Goal: Task Accomplishment & Management: Use online tool/utility

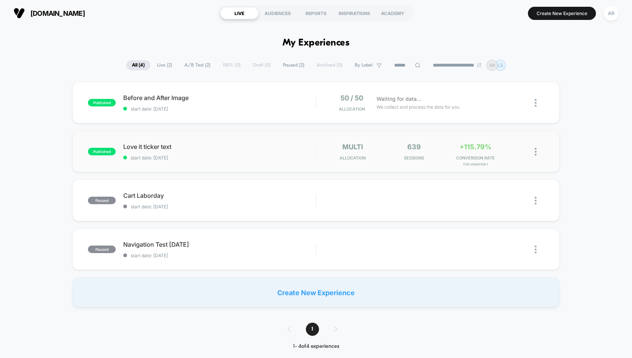
click at [329, 159] on div "multi Allocation" at bounding box center [353, 152] width 58 height 18
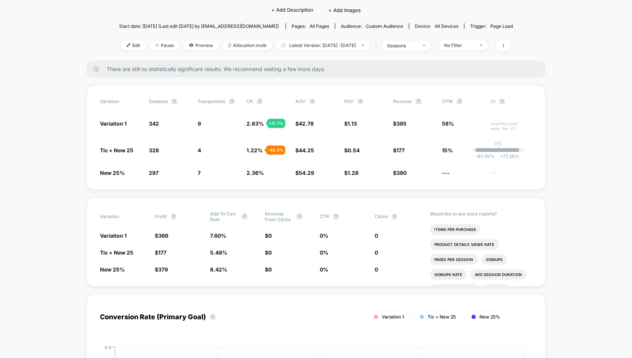
scroll to position [68, 0]
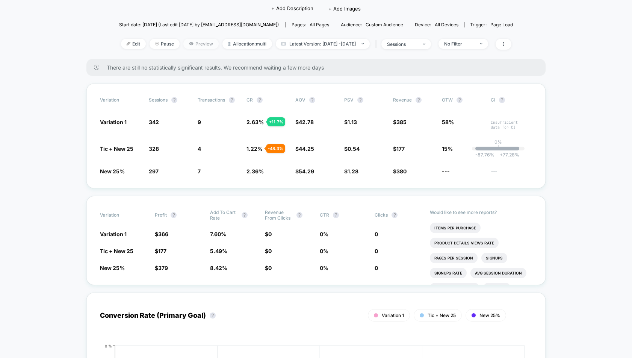
click at [189, 39] on span "Preview" at bounding box center [200, 44] width 35 height 10
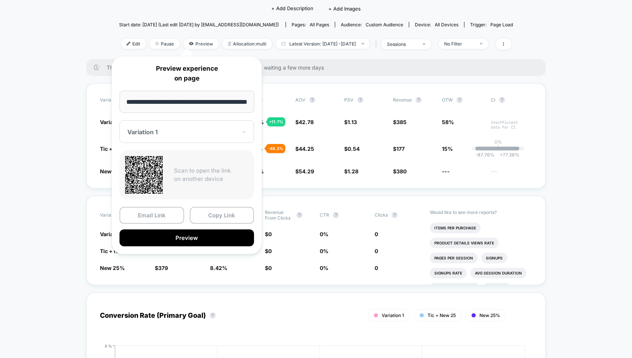
scroll to position [0, 0]
click at [196, 124] on div "Variation 1" at bounding box center [187, 131] width 135 height 23
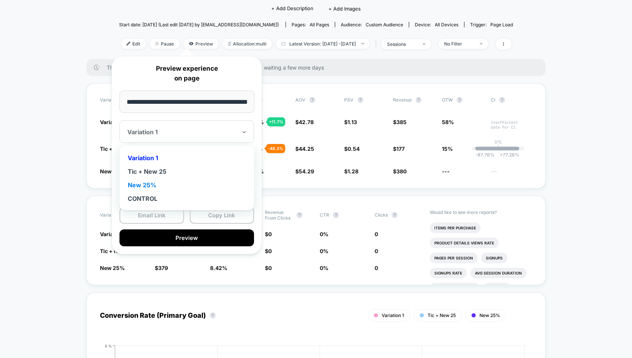
click at [175, 182] on div "New 25%" at bounding box center [186, 185] width 127 height 14
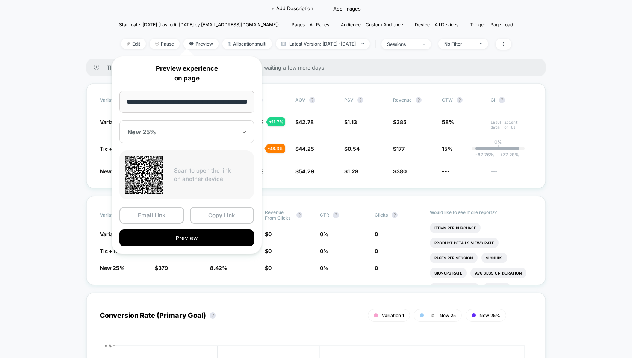
click at [181, 102] on input "**********" at bounding box center [187, 102] width 135 height 22
click at [209, 211] on button "Copy Link" at bounding box center [222, 215] width 65 height 17
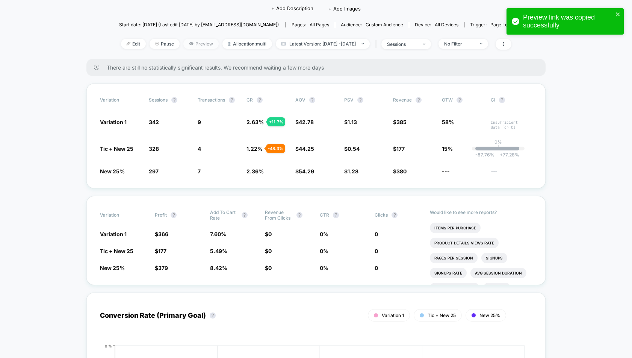
click at [189, 44] on span "Preview" at bounding box center [200, 44] width 35 height 10
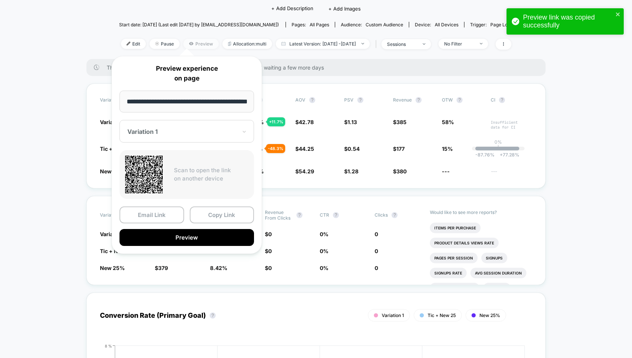
scroll to position [0, 12]
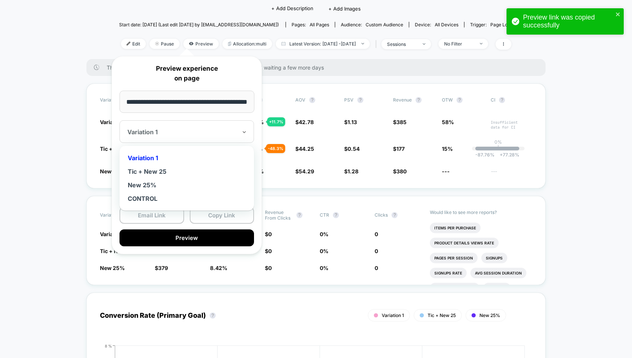
click at [189, 132] on div at bounding box center [182, 132] width 110 height 8
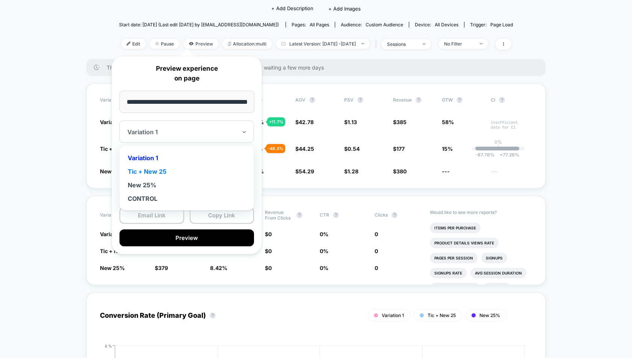
click at [171, 173] on div "Tic + New 25" at bounding box center [186, 172] width 127 height 14
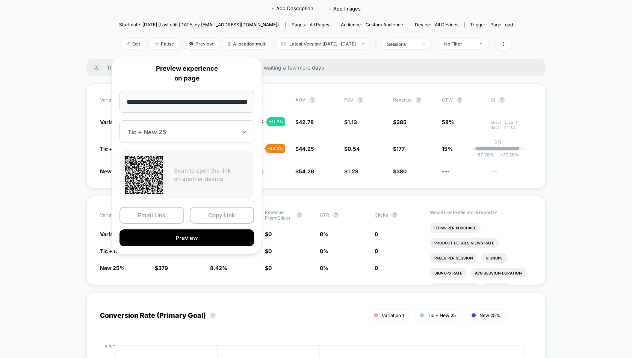
click at [188, 98] on input "**********" at bounding box center [187, 102] width 135 height 22
click at [204, 209] on button "Copy Link" at bounding box center [222, 215] width 65 height 17
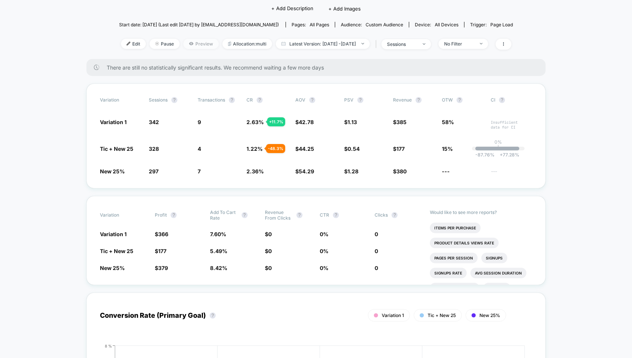
click at [183, 46] on span "Preview" at bounding box center [200, 44] width 35 height 10
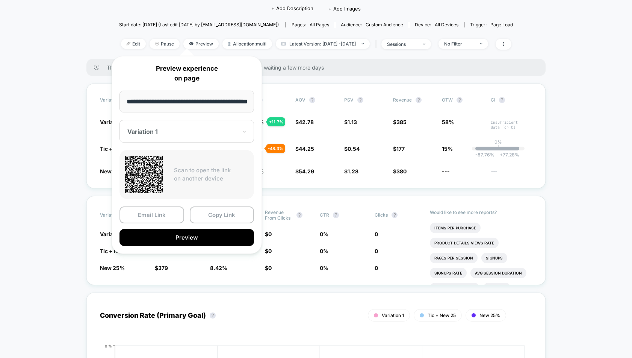
scroll to position [0, 12]
click at [219, 134] on div at bounding box center [182, 132] width 110 height 8
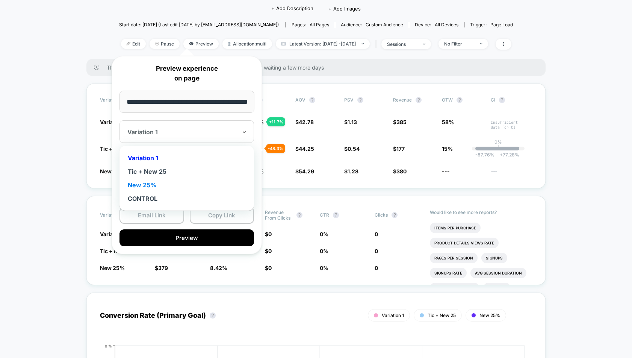
click at [201, 185] on div "New 25%" at bounding box center [186, 185] width 127 height 14
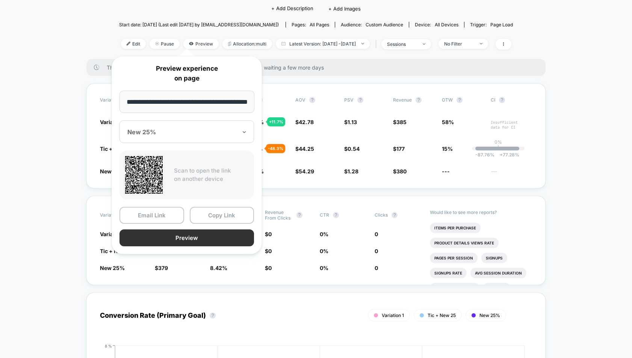
click at [193, 239] on button "Preview" at bounding box center [187, 237] width 135 height 17
